Goal: Task Accomplishment & Management: Manage account settings

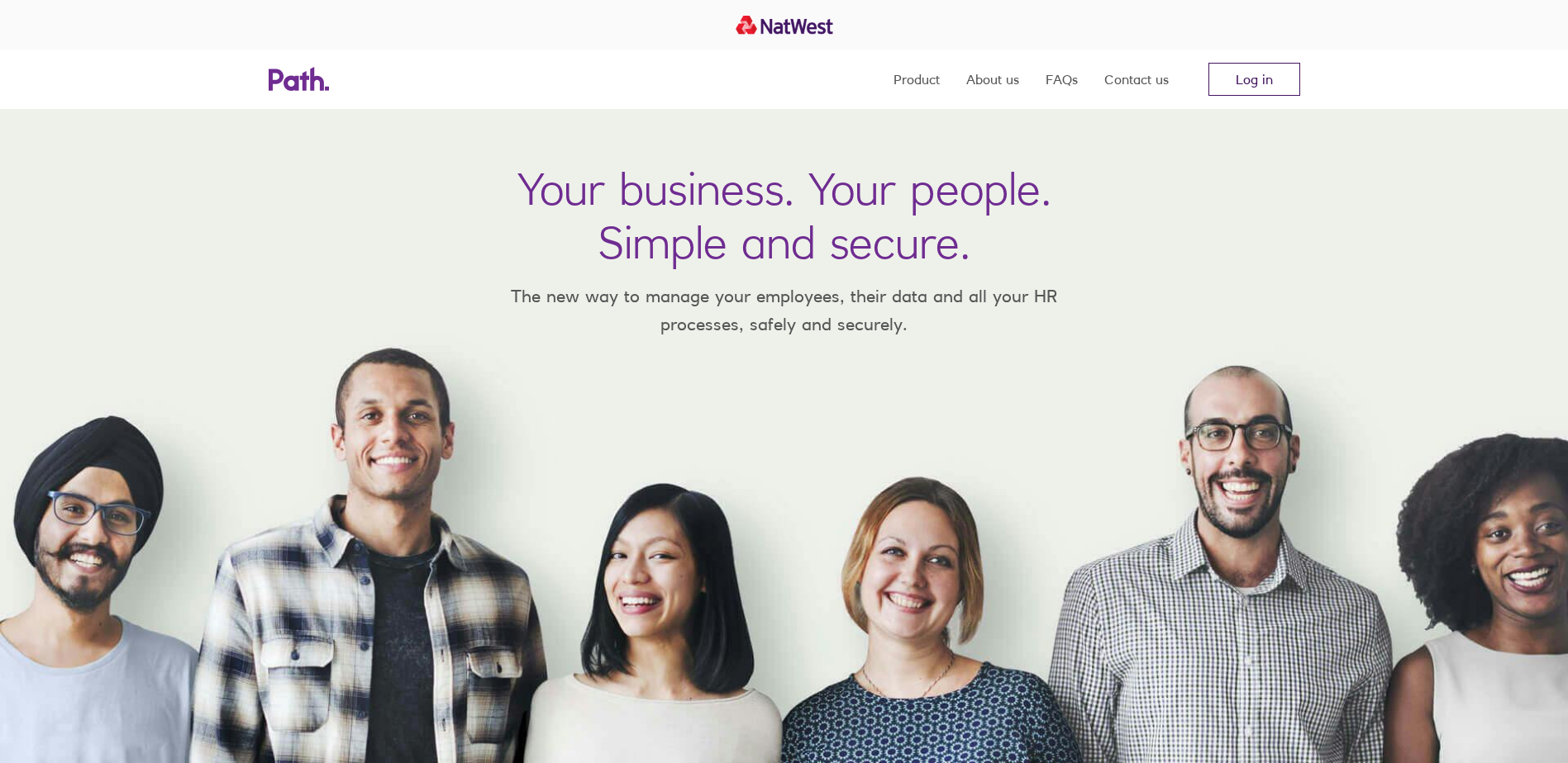
click at [1253, 80] on link "Log in" at bounding box center [1254, 79] width 92 height 33
click at [1253, 46] on div at bounding box center [784, 24] width 1568 height 50
click at [1249, 88] on link "Log in" at bounding box center [1254, 79] width 92 height 33
click at [1261, 90] on link "Log in" at bounding box center [1254, 79] width 92 height 33
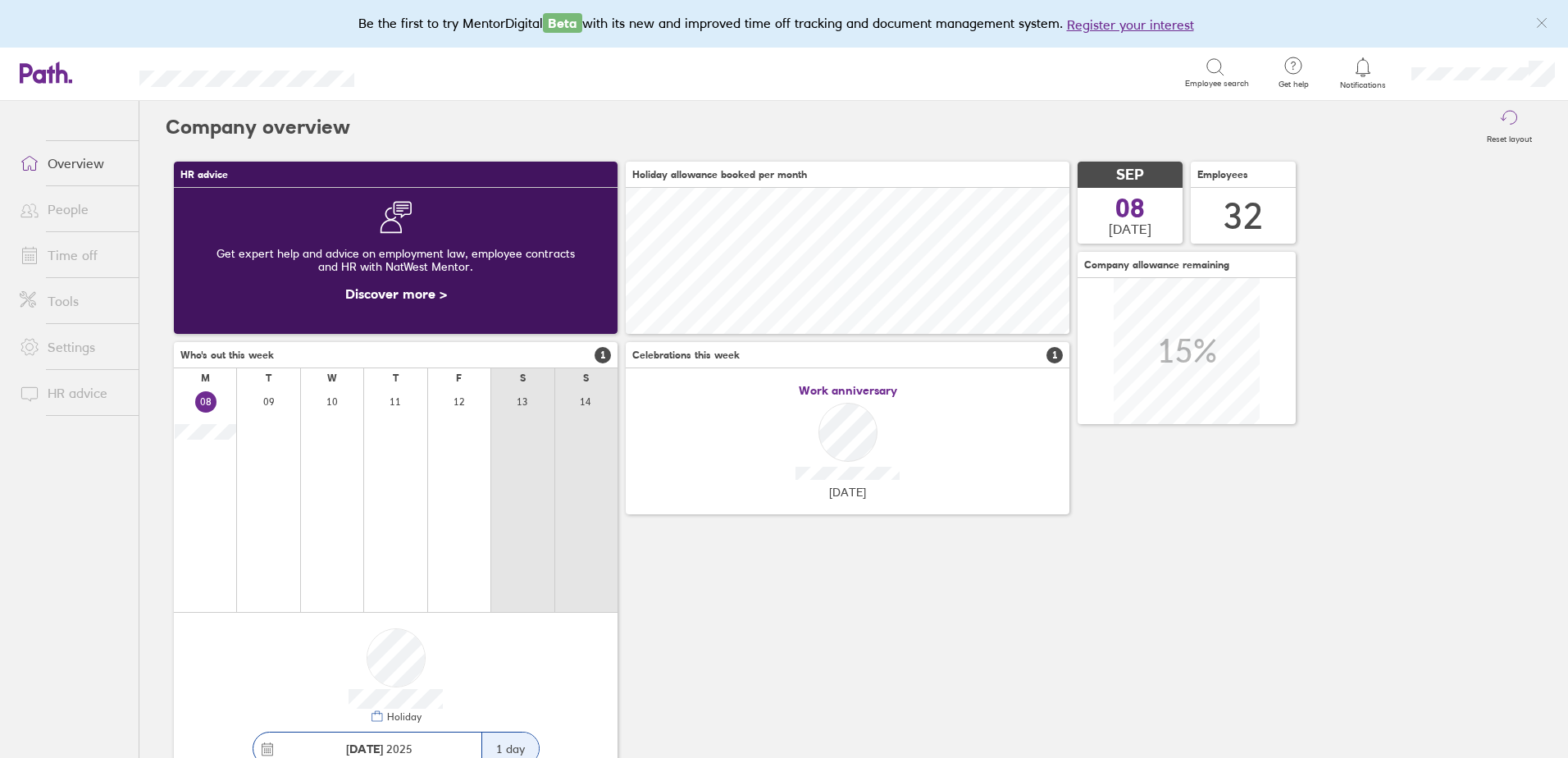
scroll to position [146, 443]
click at [72, 211] on link "People" at bounding box center [72, 208] width 132 height 33
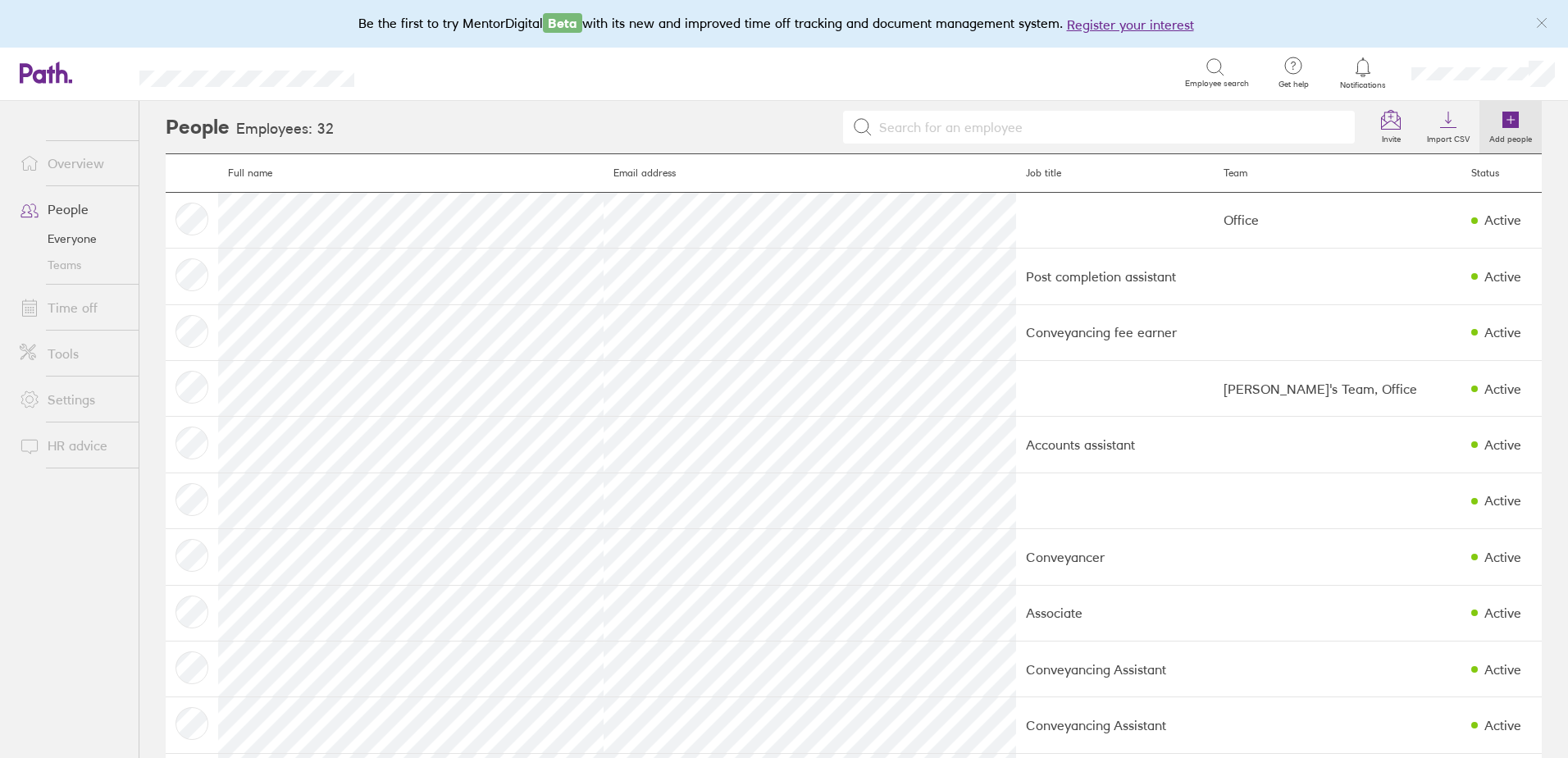
click at [1503, 122] on icon at bounding box center [1511, 120] width 17 height 17
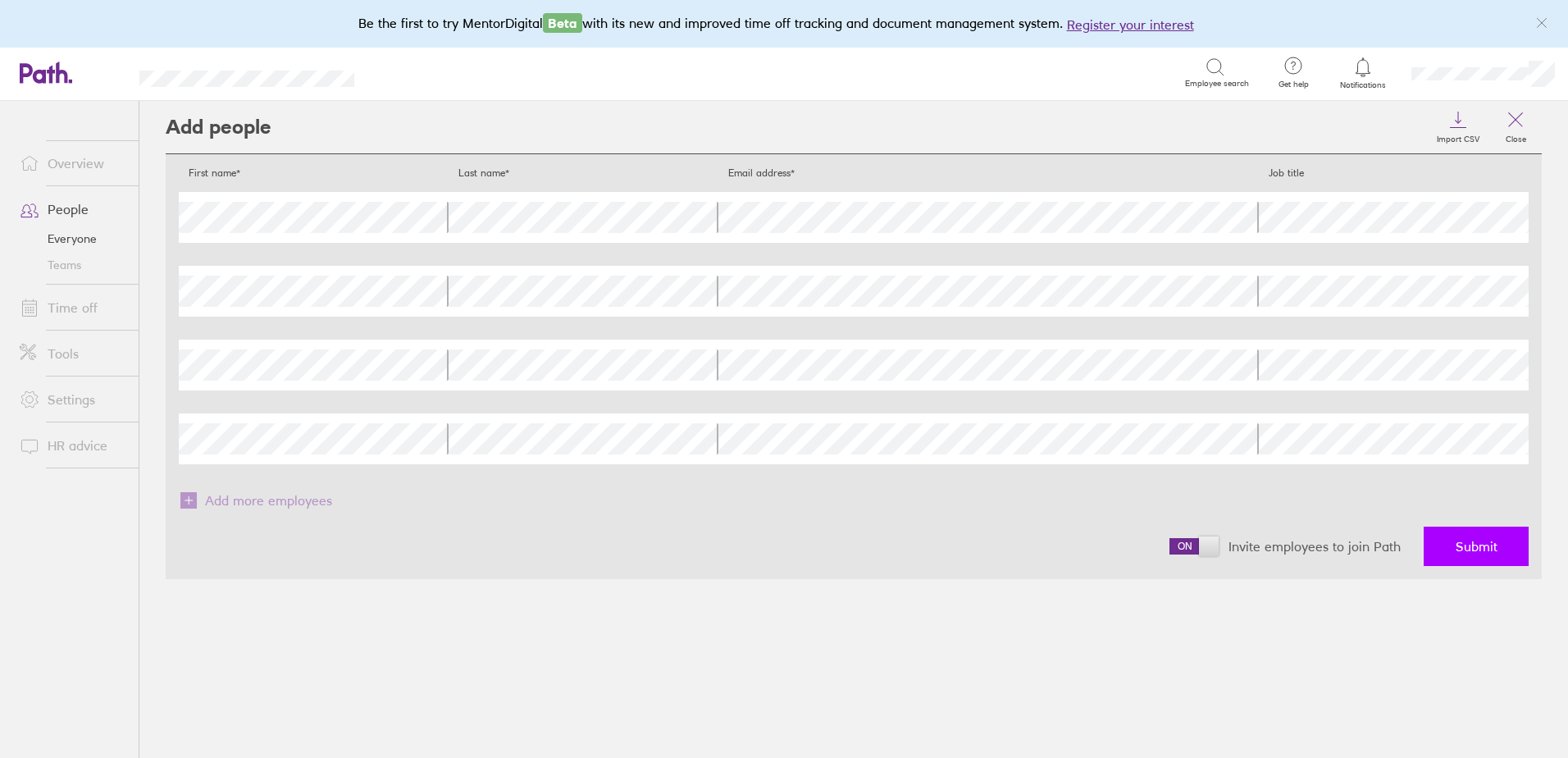
click at [1485, 545] on span "Submit" at bounding box center [1476, 547] width 42 height 15
click at [1462, 543] on span "Submit" at bounding box center [1476, 547] width 42 height 15
click at [1509, 123] on icon at bounding box center [1515, 119] width 20 height 20
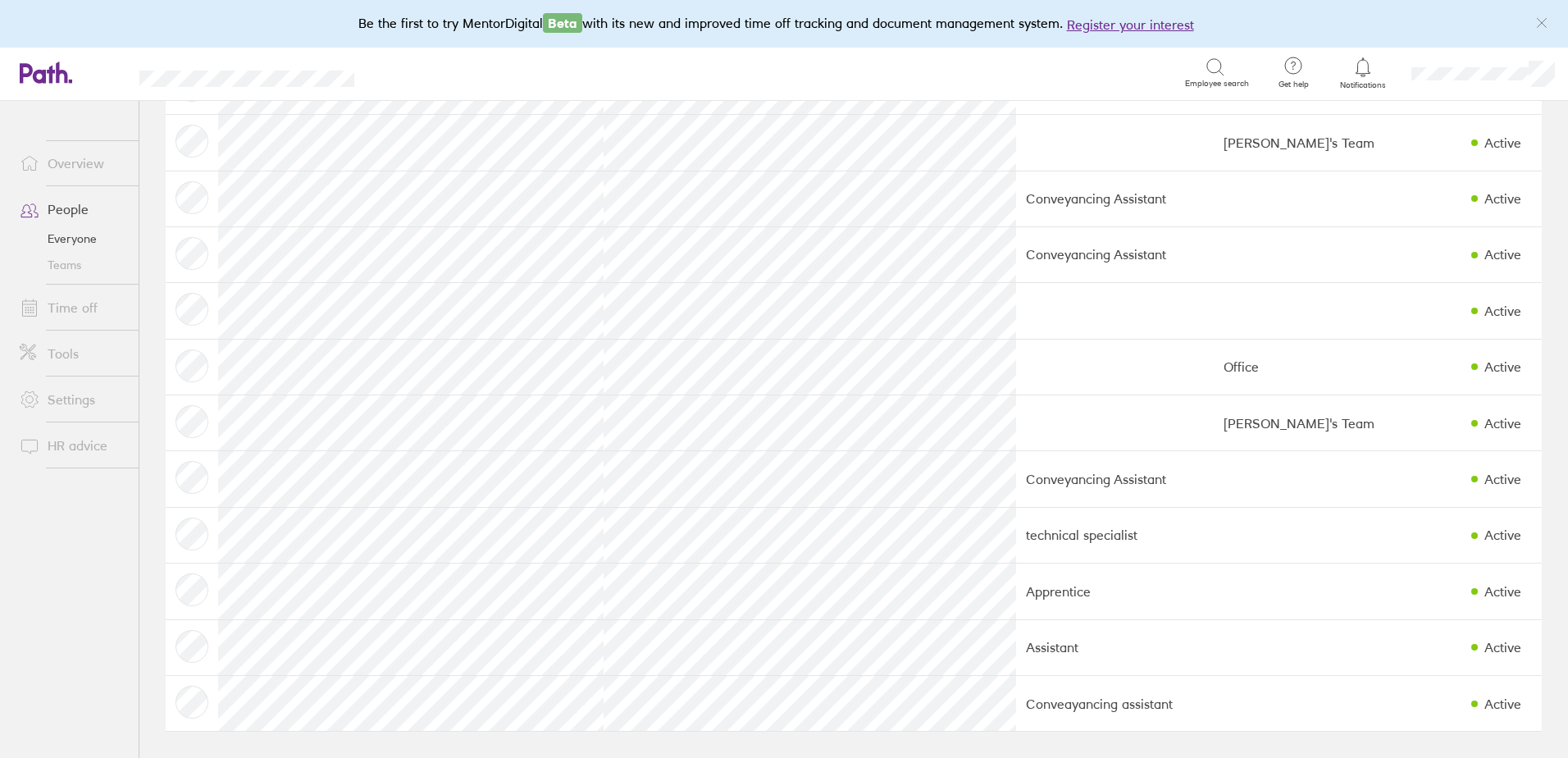
scroll to position [765, 0]
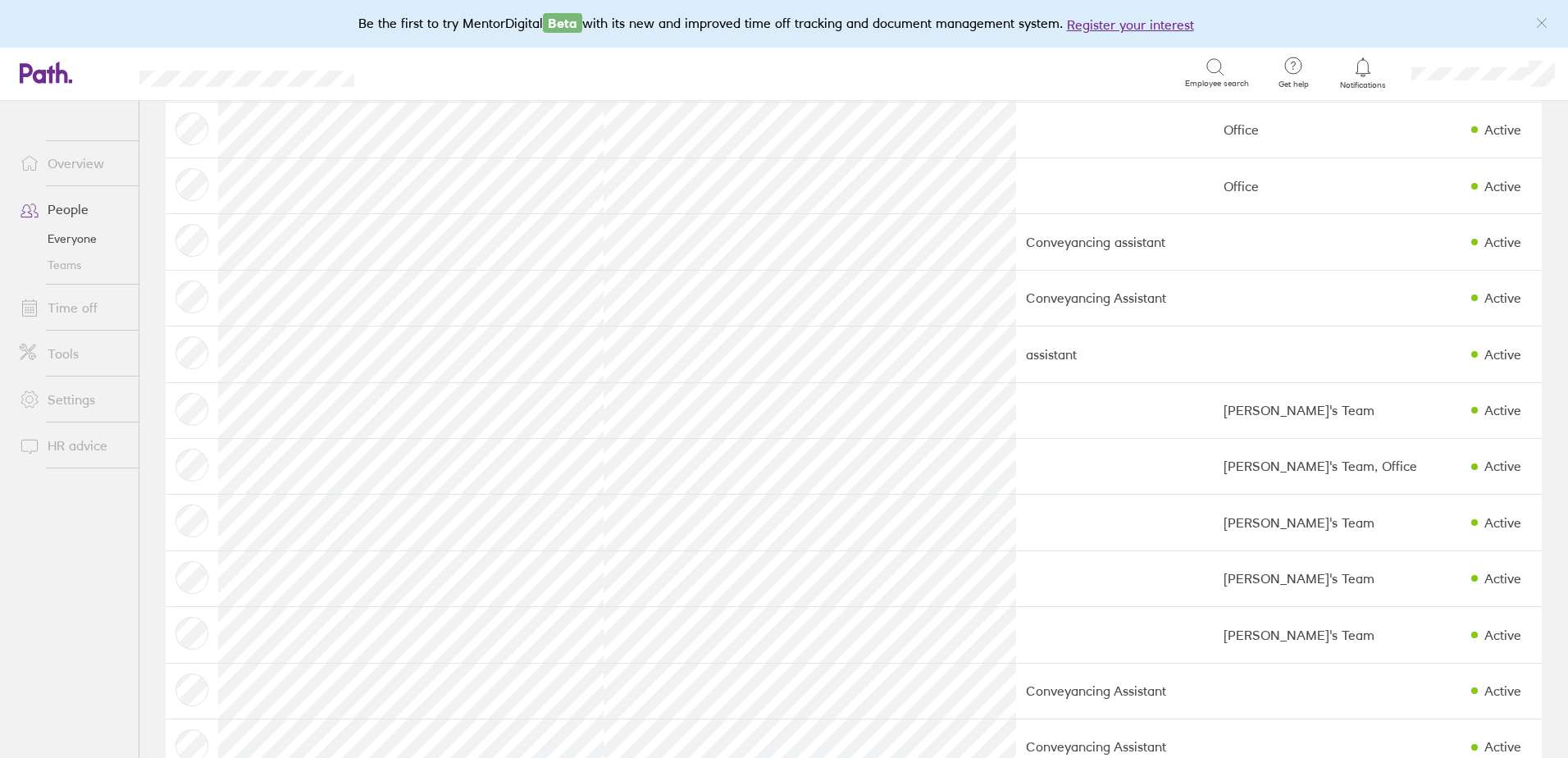
click at [67, 208] on link "People" at bounding box center [72, 208] width 132 height 33
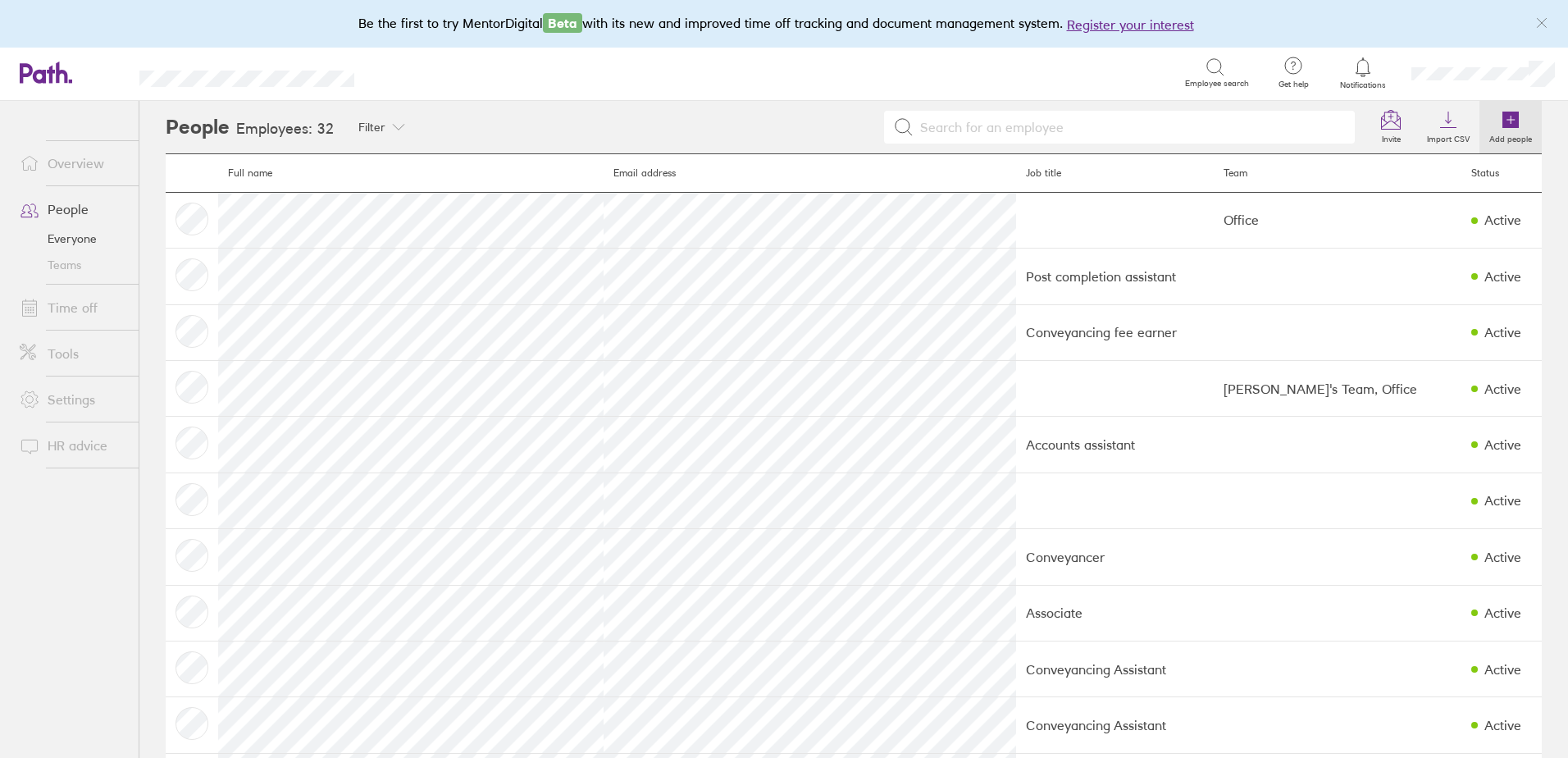
click at [1505, 131] on label "Add people" at bounding box center [1510, 137] width 62 height 15
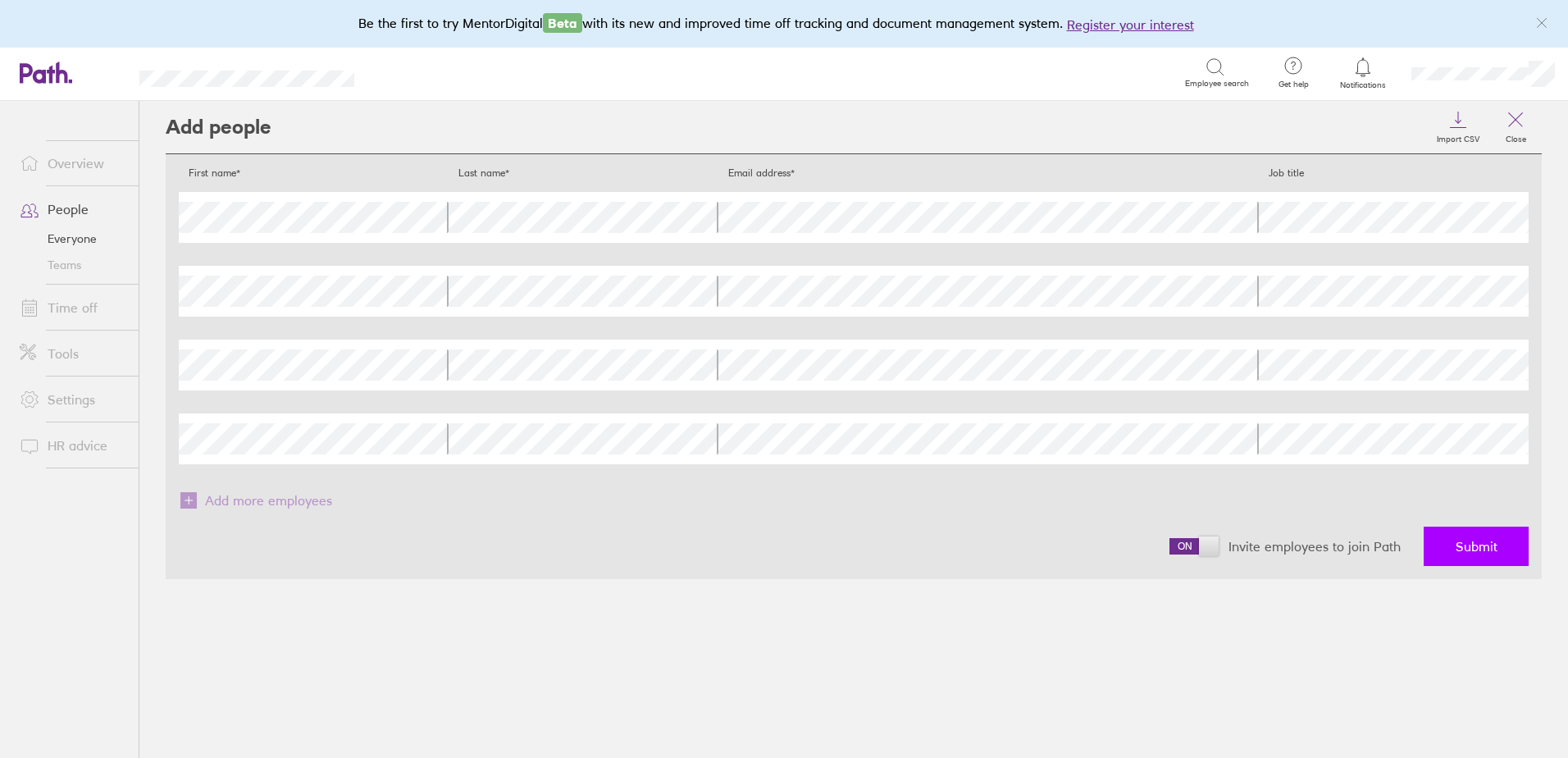
click at [1466, 541] on span "Submit" at bounding box center [1476, 547] width 42 height 15
click at [1539, 19] on icon "link" at bounding box center [1542, 23] width 13 height 13
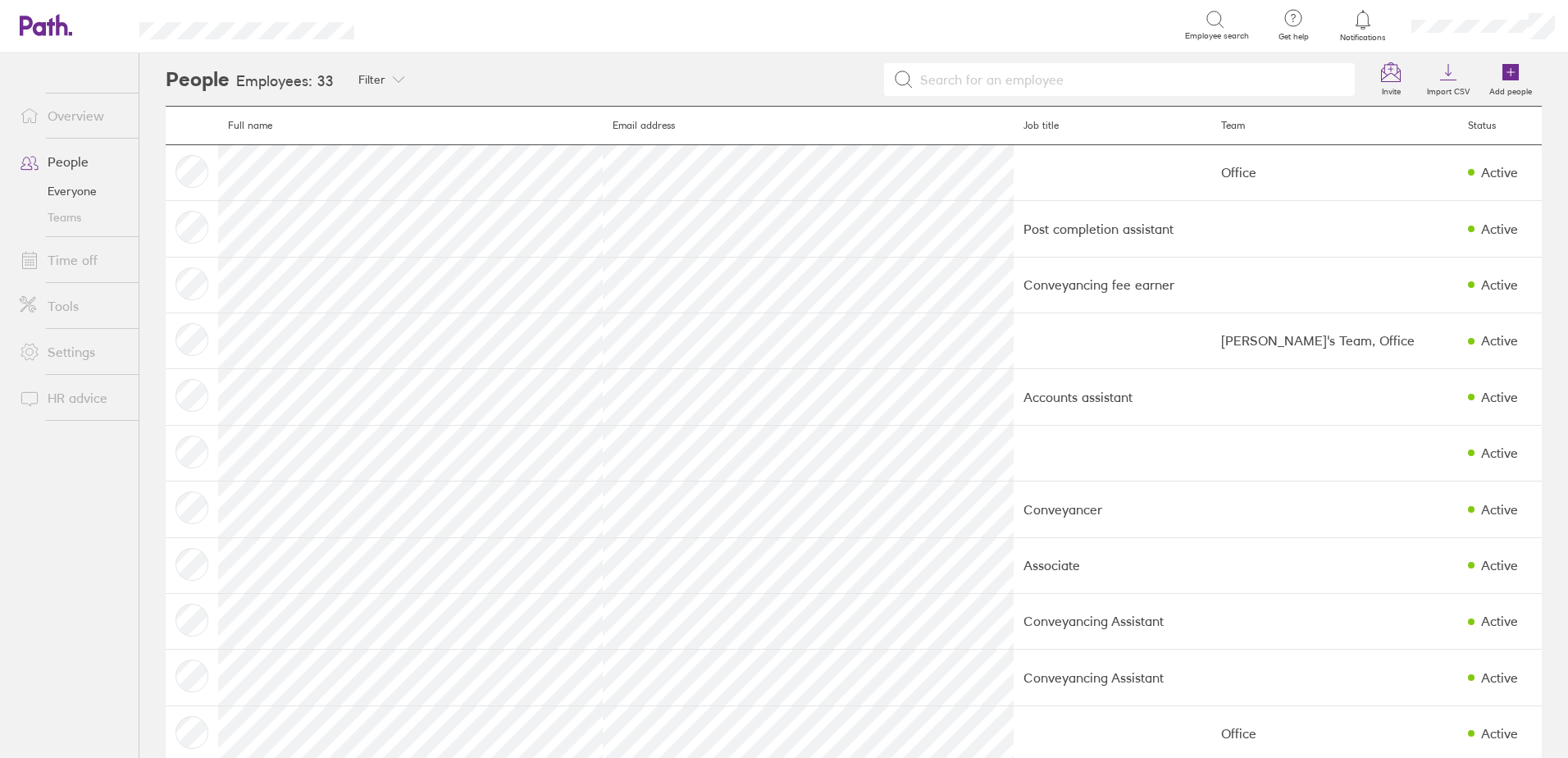
click at [70, 152] on link "People" at bounding box center [72, 161] width 132 height 33
click at [69, 101] on link "Overview" at bounding box center [72, 115] width 132 height 33
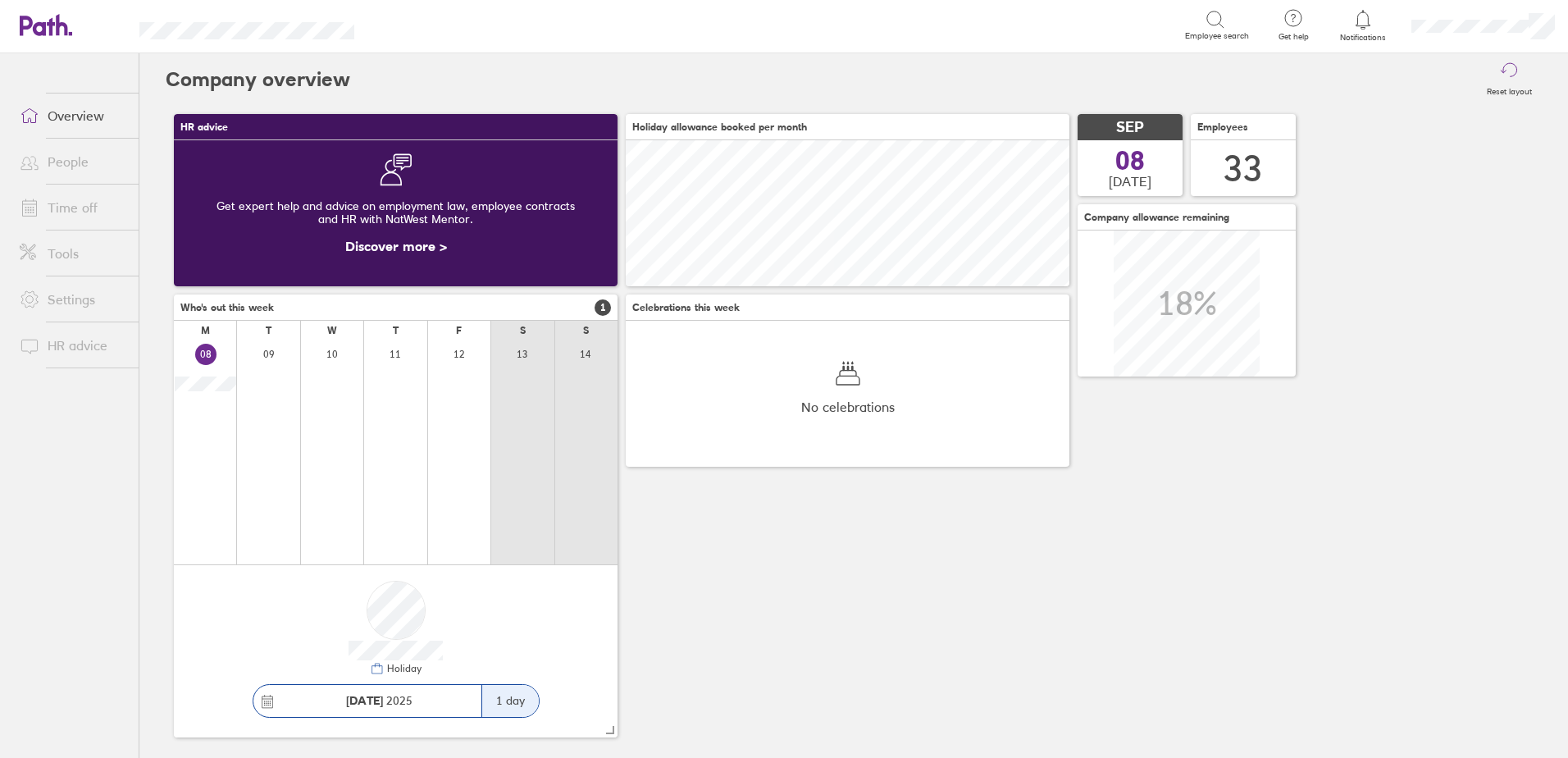
scroll to position [146, 443]
click at [70, 158] on link "People" at bounding box center [72, 161] width 132 height 33
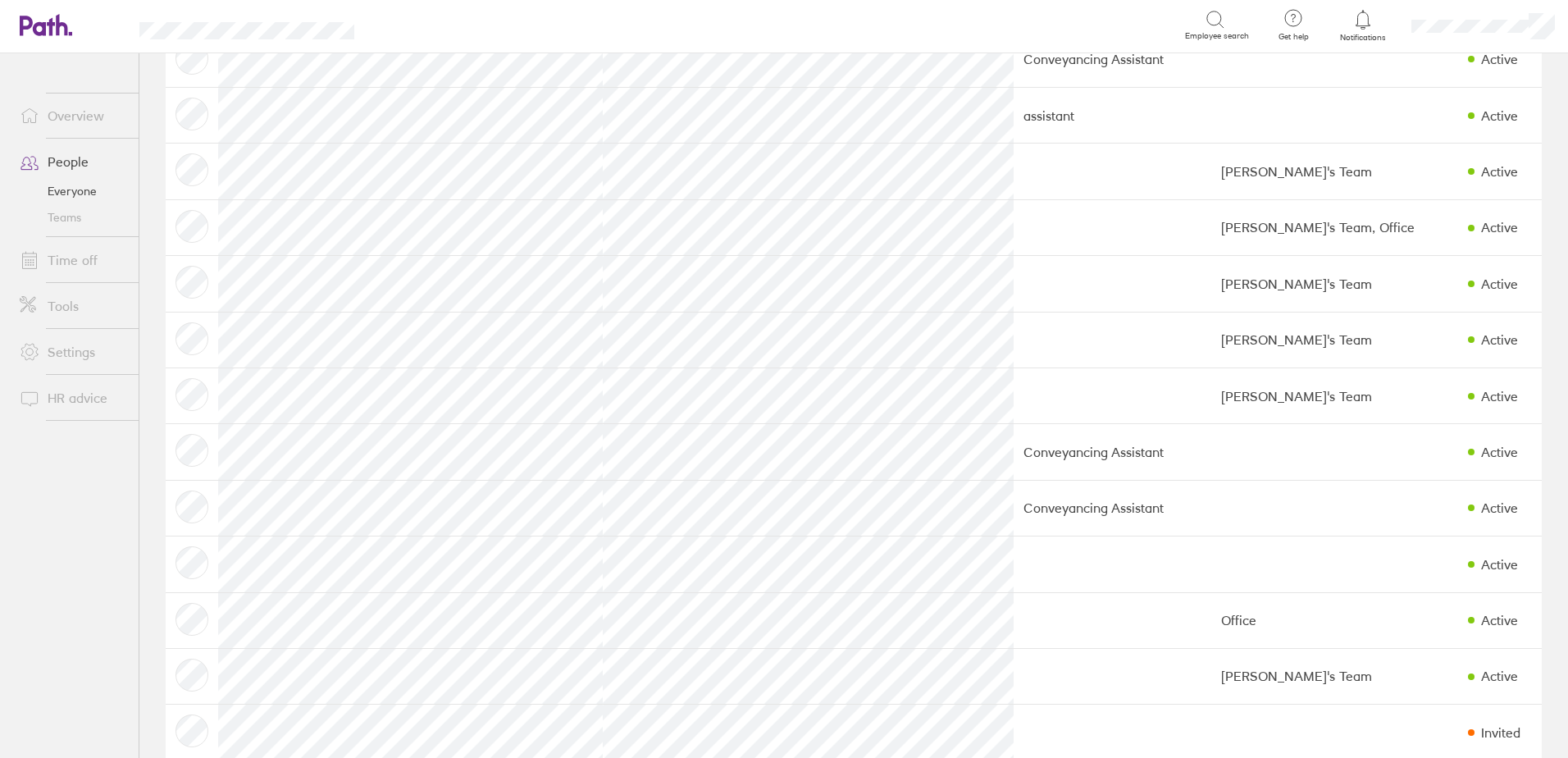
scroll to position [1067, 0]
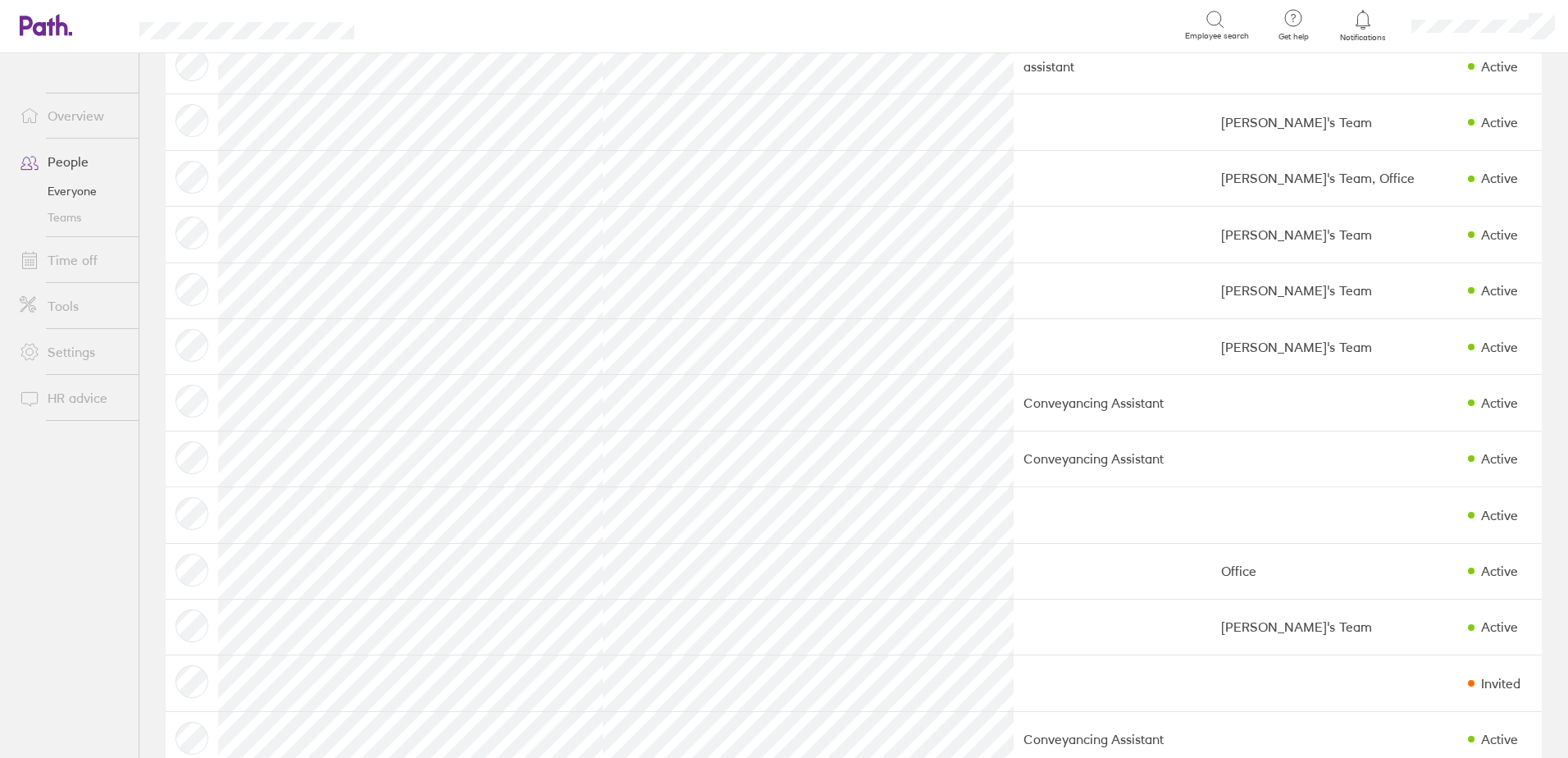
scroll to position [1150, 0]
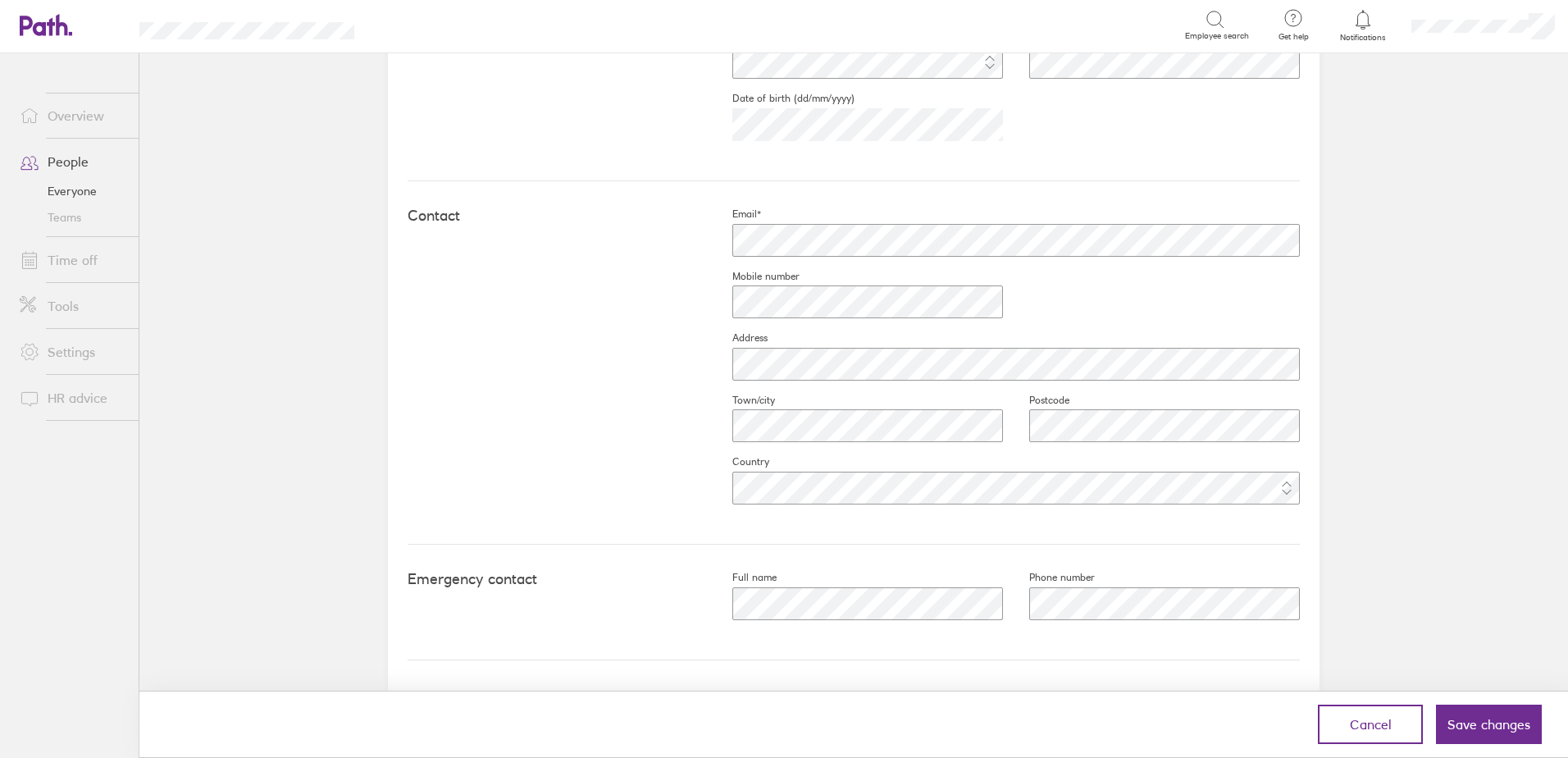
scroll to position [588, 0]
click at [1489, 727] on span "Save changes" at bounding box center [1489, 725] width 83 height 15
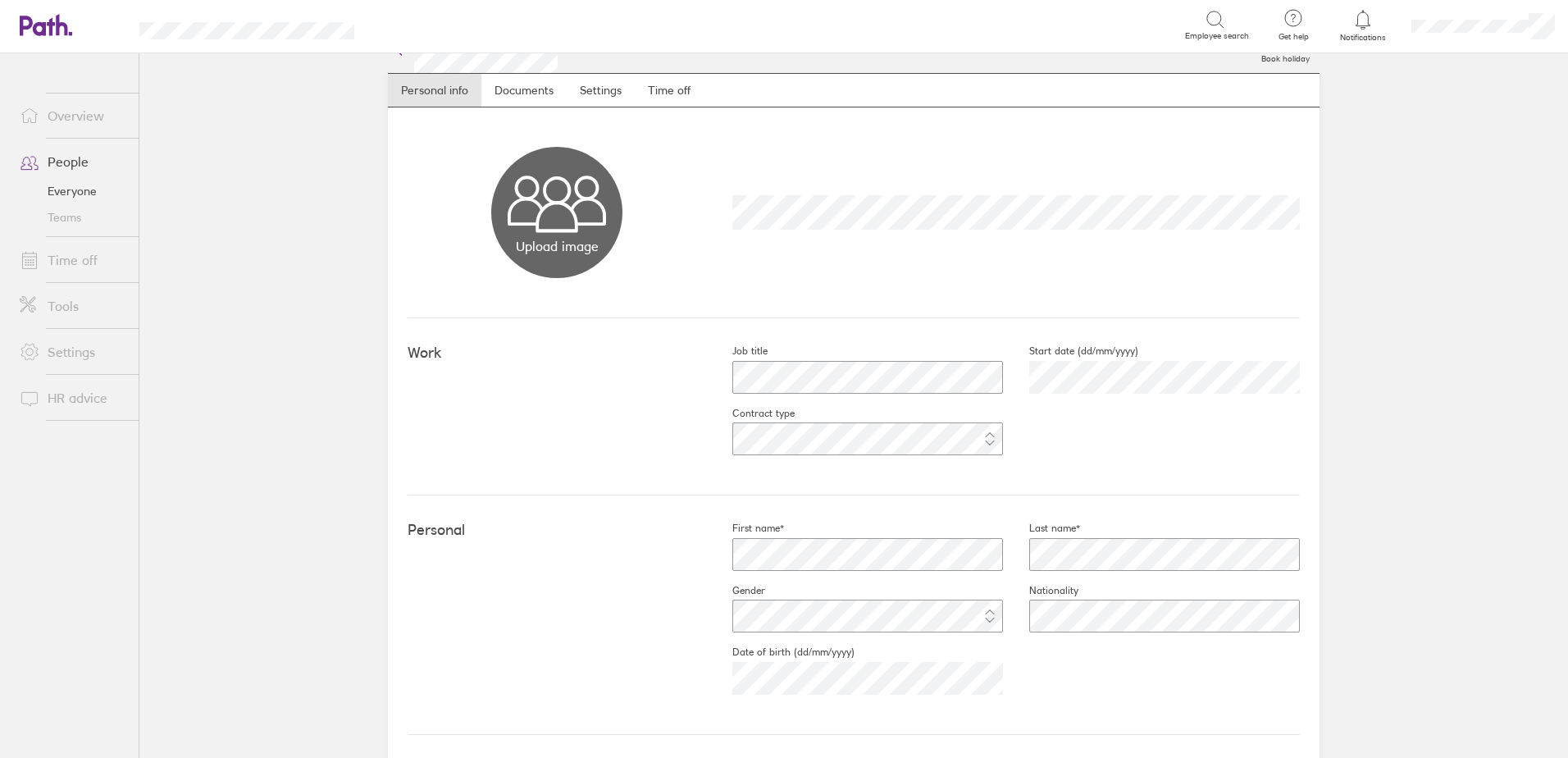
scroll to position [0, 0]
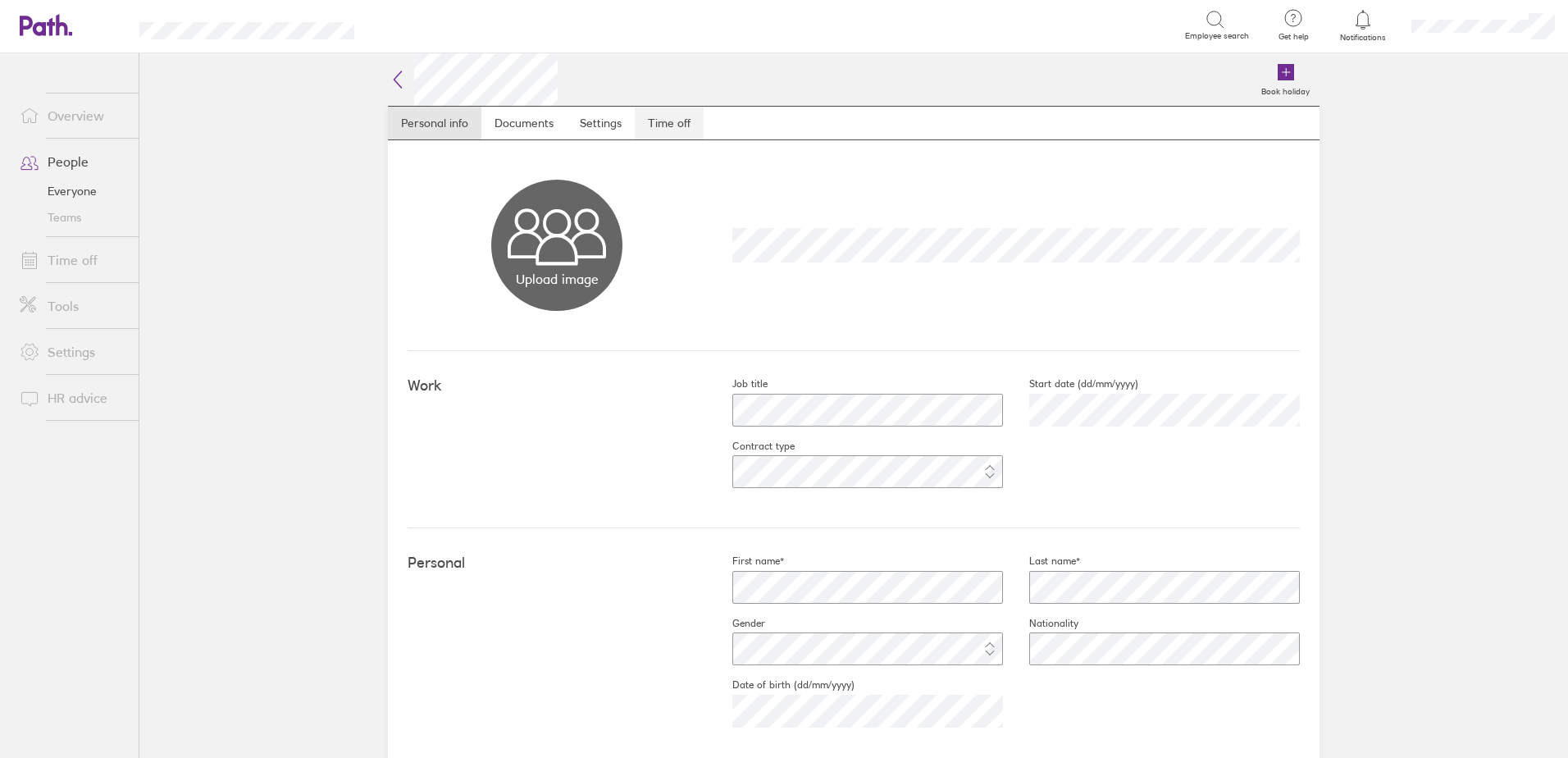
click at [685, 129] on link "Time off" at bounding box center [669, 123] width 69 height 33
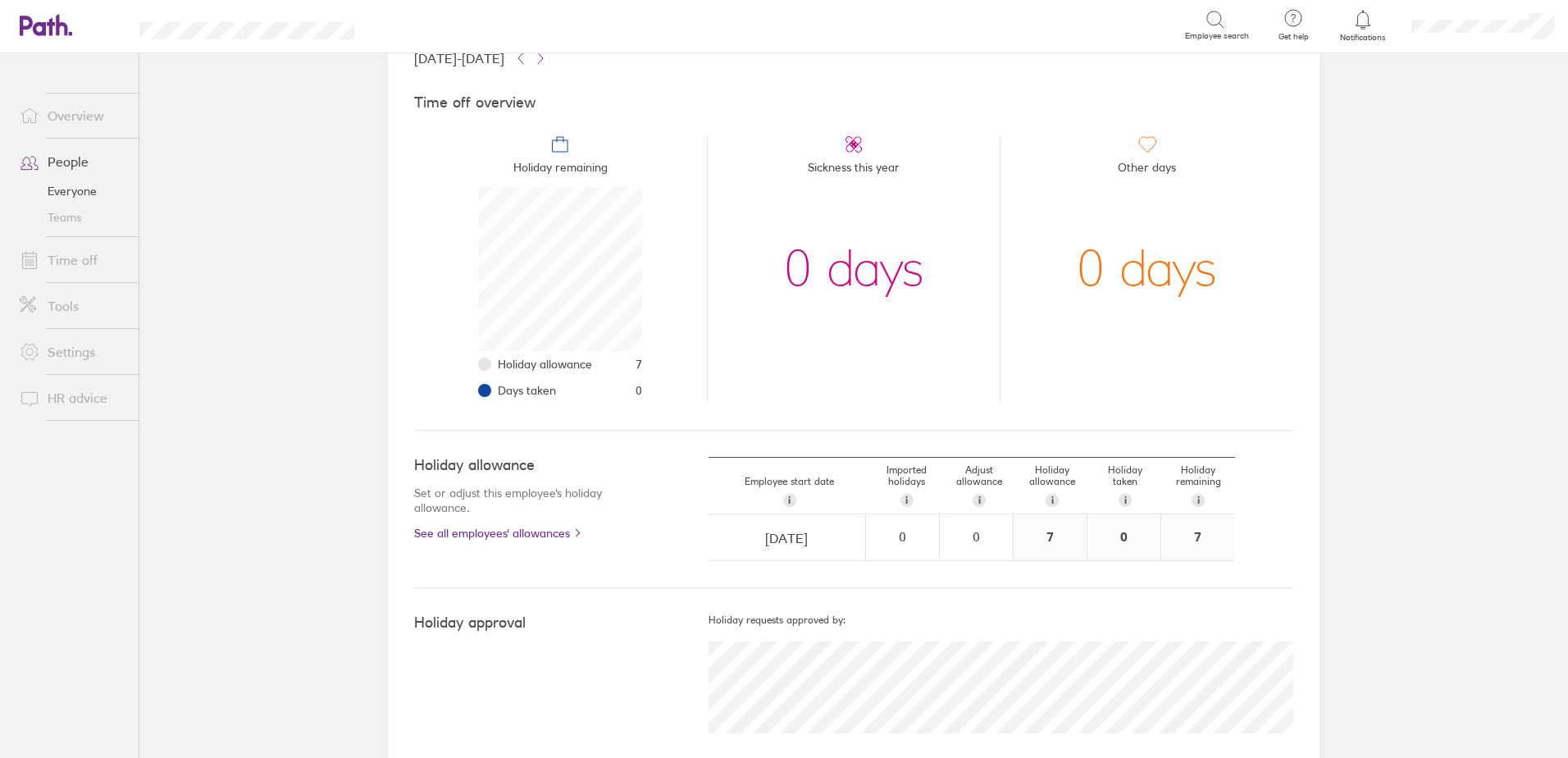
scroll to position [147, 0]
